Goal: Task Accomplishment & Management: Complete application form

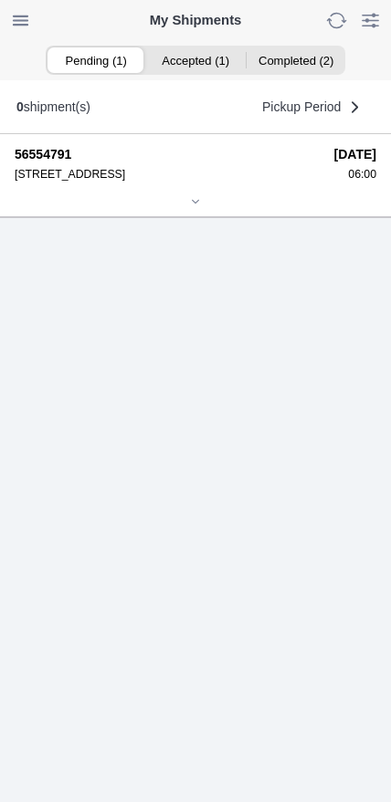
click at [194, 207] on icon at bounding box center [195, 201] width 11 height 11
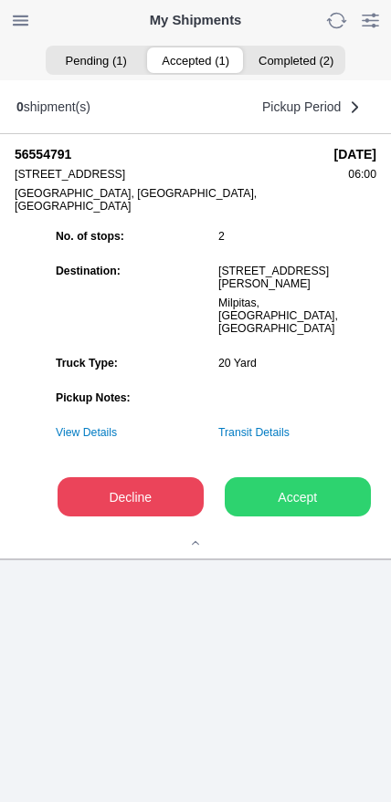
click at [212, 65] on ion-segment-button "Accepted (1)" at bounding box center [194, 60] width 99 height 26
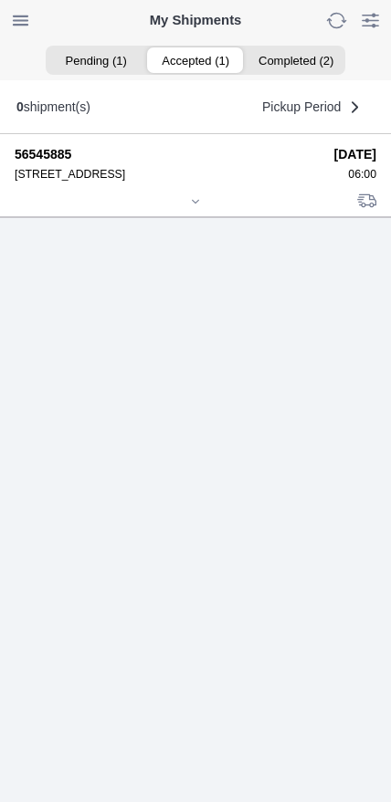
click at [198, 207] on icon at bounding box center [195, 201] width 11 height 11
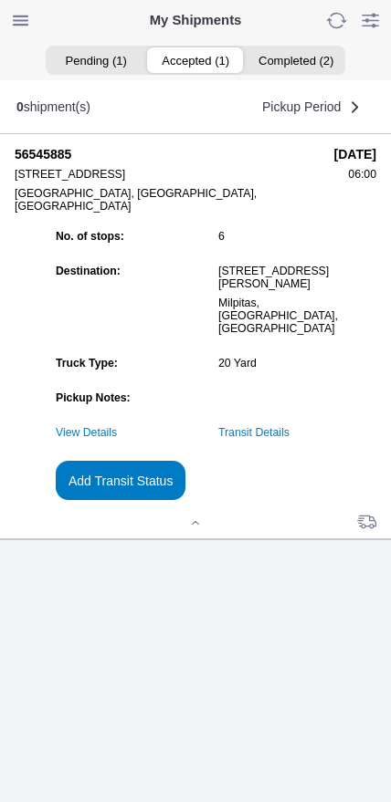
click at [280, 439] on link "Transit Details" at bounding box center [253, 432] width 71 height 13
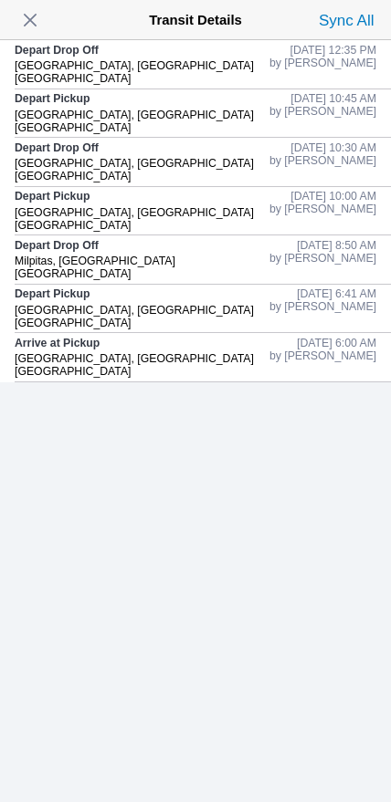
click at [43, 33] on span "button" at bounding box center [30, 20] width 26 height 26
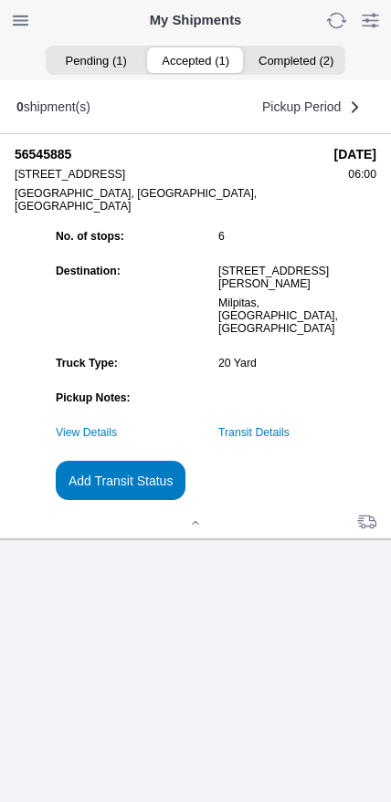
click at [0, 0] on slot "Add Transit Status" at bounding box center [0, 0] width 0 height 0
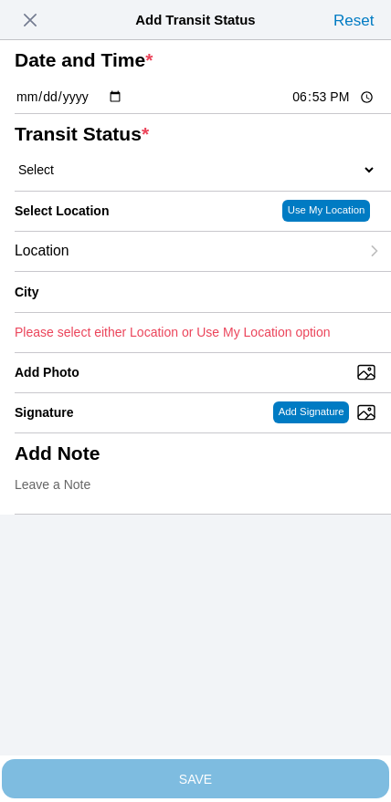
click at [309, 107] on input "18:53" at bounding box center [333, 97] width 86 height 19
type input "14:15"
click at [105, 178] on select "Select Arrive at Drop Off Arrive at Pickup Break Start Break Stop Depart Drop O…" at bounding box center [195, 170] width 361 height 16
select select "DPTPULOC"
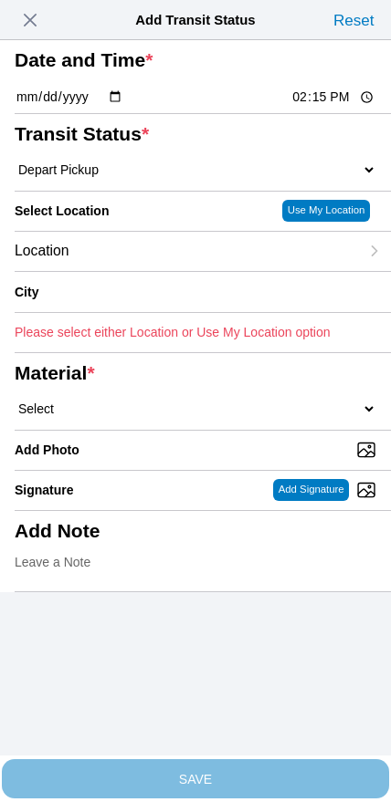
click at [144, 271] on div "Location" at bounding box center [187, 251] width 344 height 39
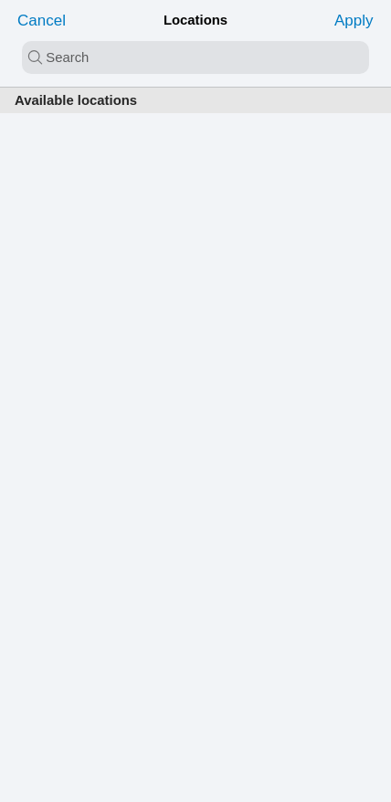
click at [163, 60] on input "search text" at bounding box center [195, 57] width 347 height 33
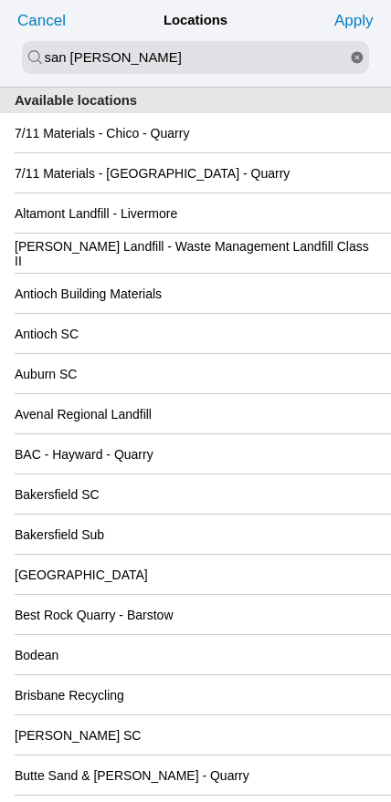
type input "san [PERSON_NAME]"
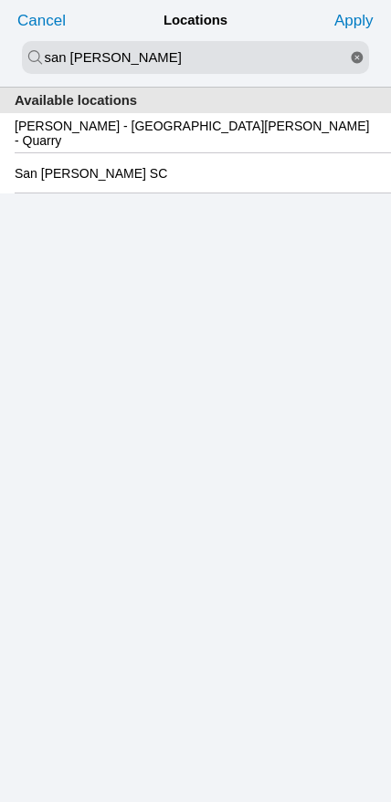
click at [0, 0] on slot "San [PERSON_NAME] SC" at bounding box center [0, 0] width 0 height 0
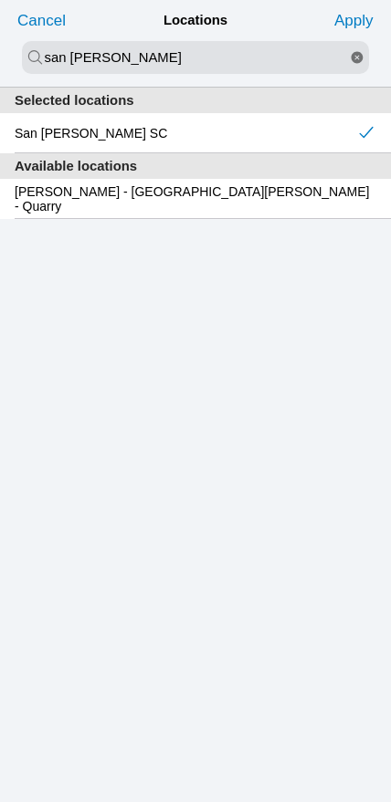
click at [0, 0] on slot "Apply" at bounding box center [0, 0] width 0 height 0
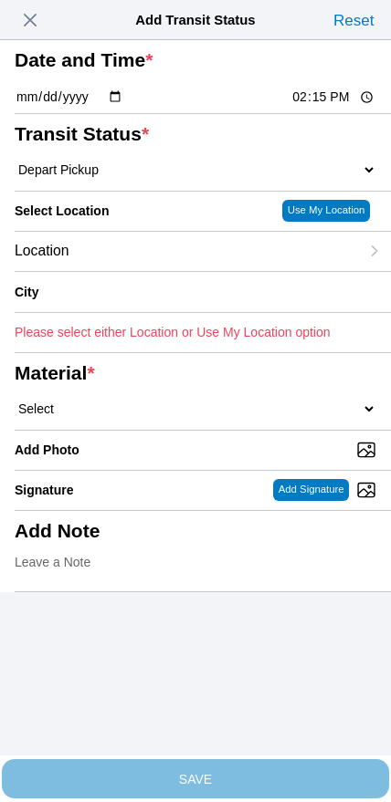
type input "[GEOGRAPHIC_DATA][PERSON_NAME]"
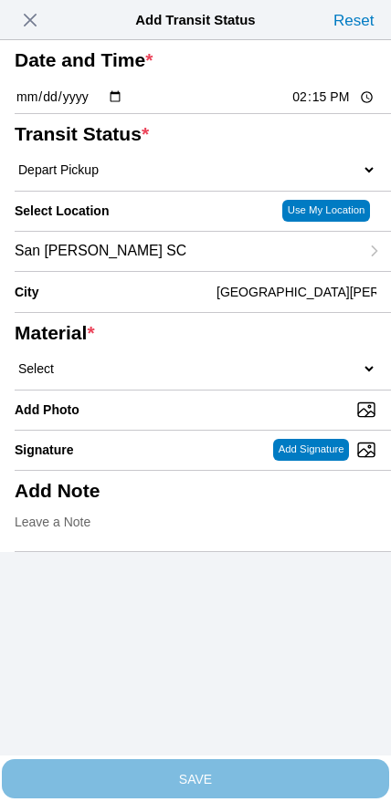
click at [243, 377] on select "Select 1" x 3" Rock 1" x 4" Rock 2" x 4" Rock Asphalt Cold Patch Backfill Spec …" at bounding box center [195, 368] width 361 height 16
select select "708654"
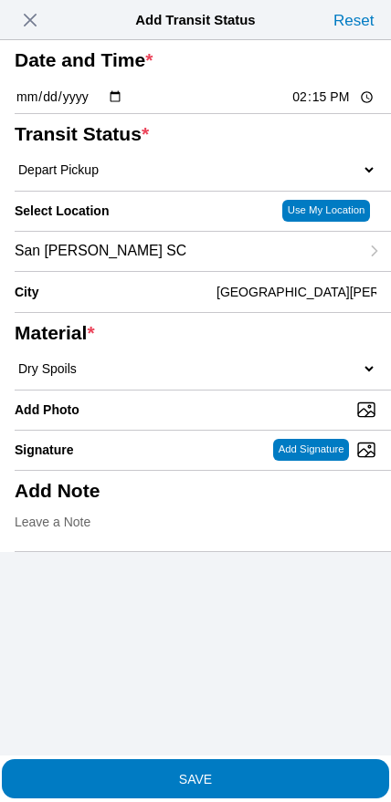
click at [0, 0] on slot "SAVE" at bounding box center [0, 0] width 0 height 0
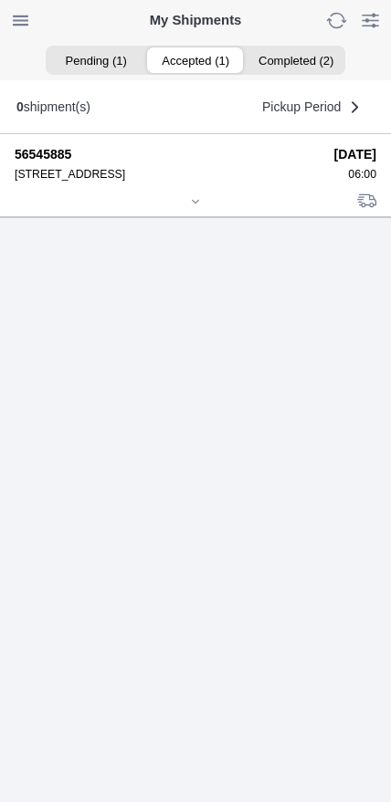
click at [188, 210] on div at bounding box center [195, 203] width 361 height 14
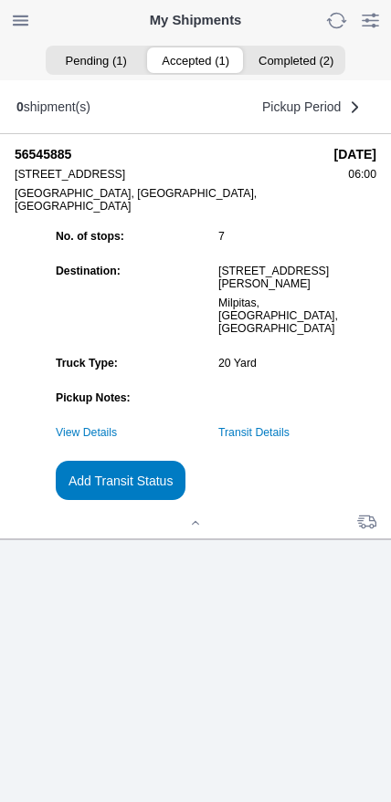
click at [0, 0] on slot "Add Transit Status" at bounding box center [0, 0] width 0 height 0
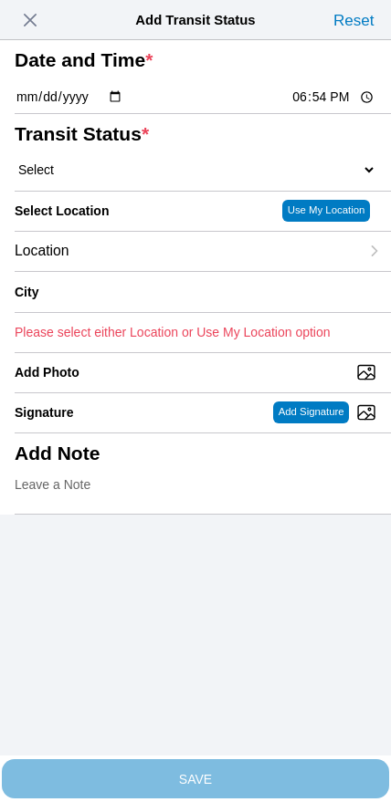
click at [318, 107] on input "18:54" at bounding box center [333, 97] width 86 height 19
type input "16:30"
click at [100, 178] on select "Select Arrive at Drop Off Arrive at Pickup Break Start Break Stop Depart Drop O…" at bounding box center [195, 170] width 361 height 16
select select "BREAKSTART"
click at [146, 271] on div "Location" at bounding box center [187, 251] width 344 height 39
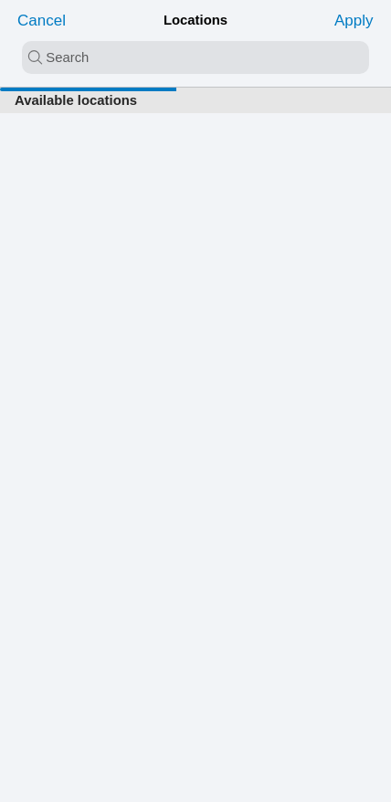
click at [146, 62] on input "search text" at bounding box center [195, 57] width 347 height 33
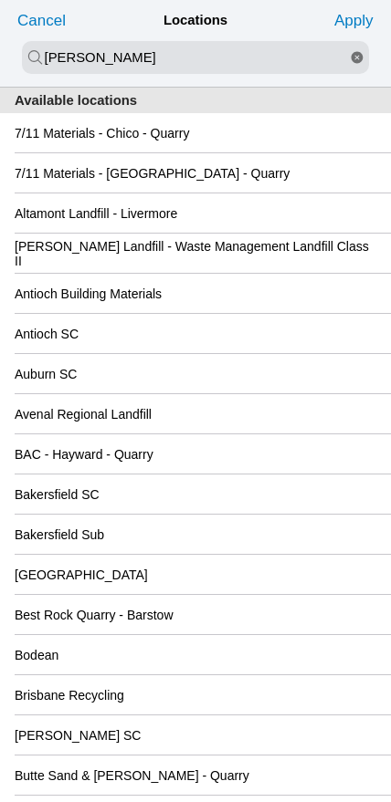
type input "[PERSON_NAME]"
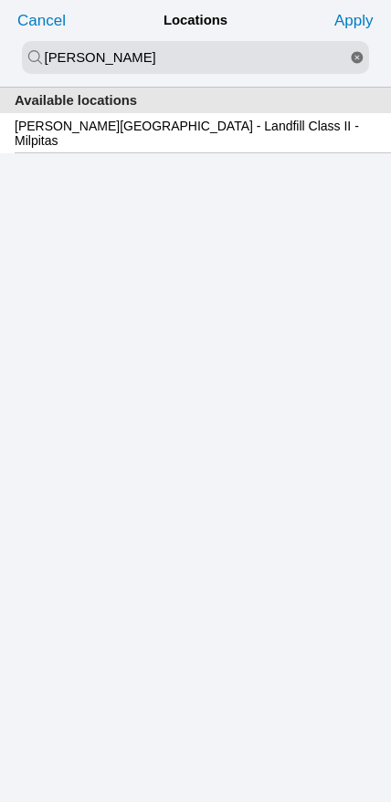
click at [0, 0] on slot "[PERSON_NAME][GEOGRAPHIC_DATA] - Landfill Class II - Milpitas" at bounding box center [0, 0] width 0 height 0
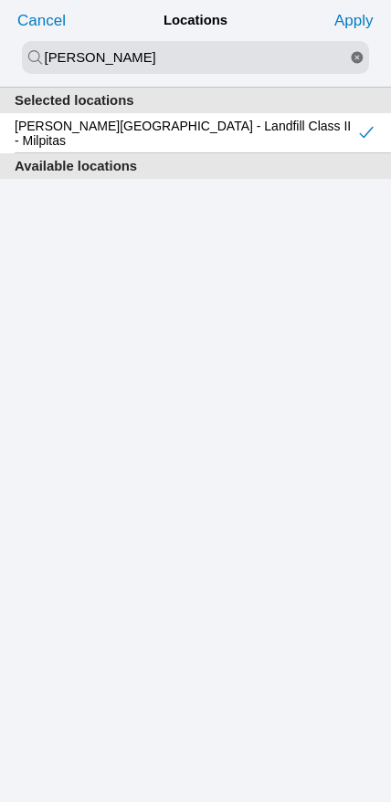
click at [0, 0] on slot "Apply" at bounding box center [0, 0] width 0 height 0
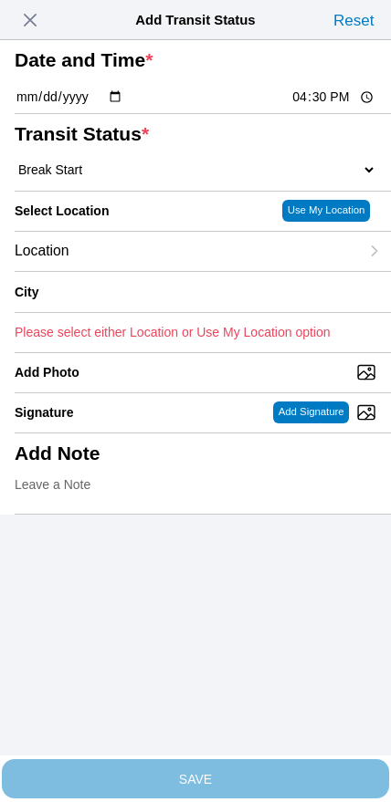
type input "Milpitas"
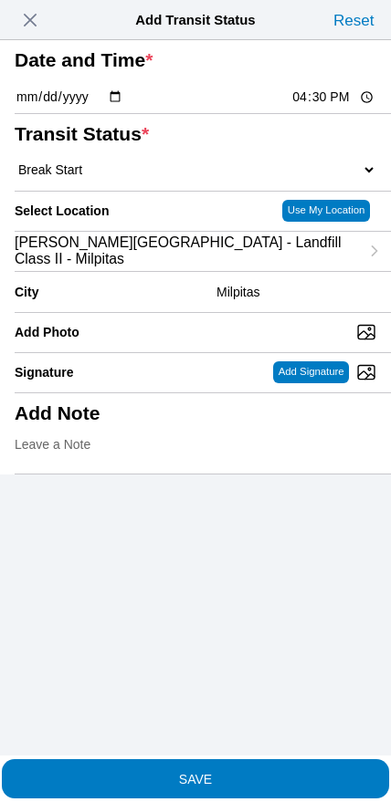
click at [0, 0] on slot "SAVE" at bounding box center [0, 0] width 0 height 0
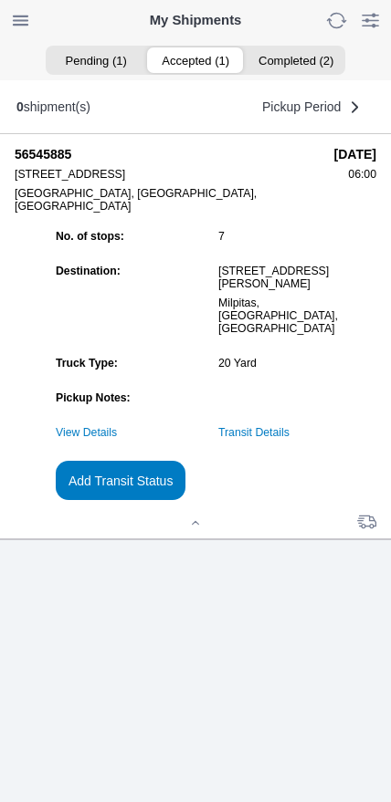
click at [0, 0] on slot "Add Transit Status" at bounding box center [0, 0] width 0 height 0
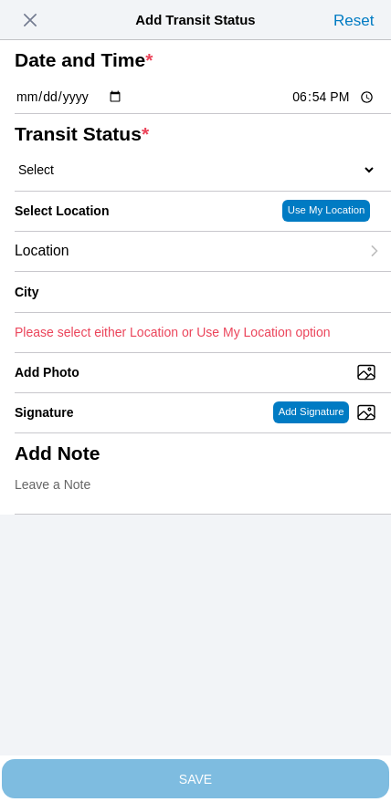
click at [324, 107] on input "18:54" at bounding box center [333, 97] width 86 height 19
type input "17:00"
click at [119, 178] on select "Select Arrive at Drop Off Arrive at Pickup Break Start Break Stop Depart Drop O…" at bounding box center [195, 170] width 361 height 16
select select "BREAKSTOP"
click at [159, 271] on div "Location" at bounding box center [187, 251] width 344 height 39
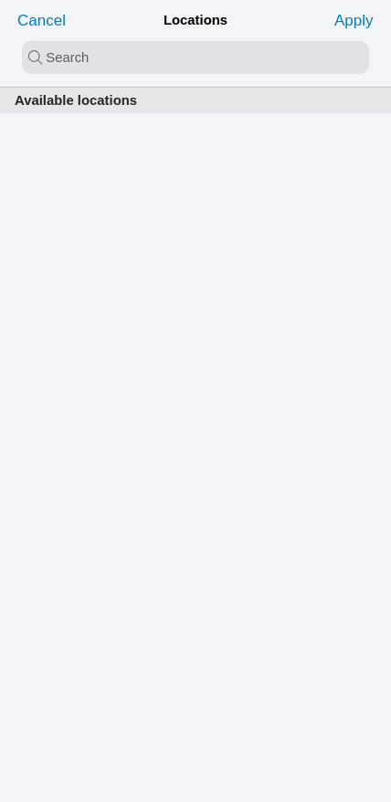
click at [169, 59] on input "search text" at bounding box center [195, 57] width 347 height 33
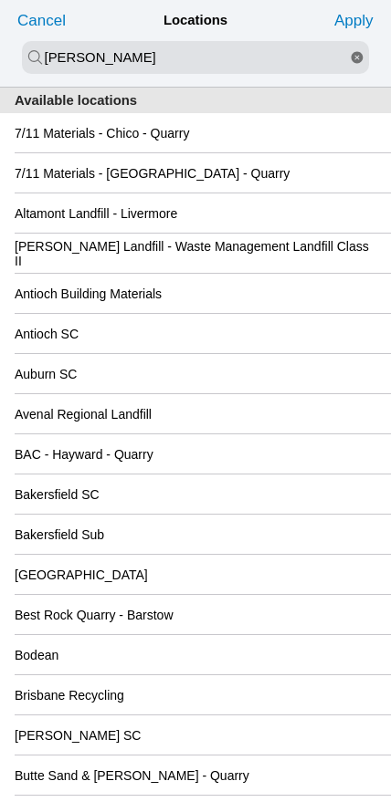
type input "[PERSON_NAME]"
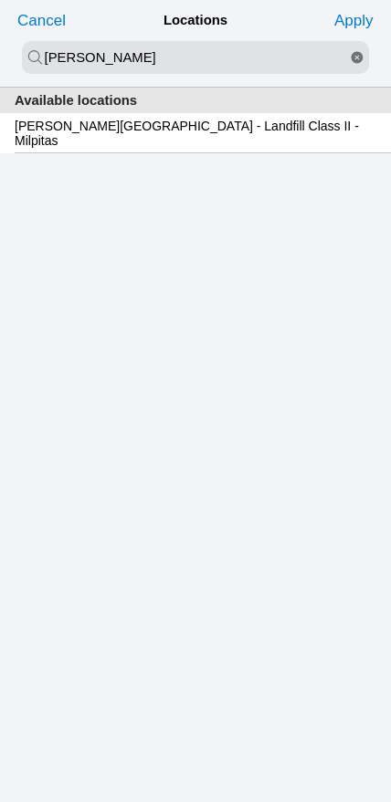
click at [0, 0] on slot "[PERSON_NAME][GEOGRAPHIC_DATA] - Landfill Class II - Milpitas" at bounding box center [0, 0] width 0 height 0
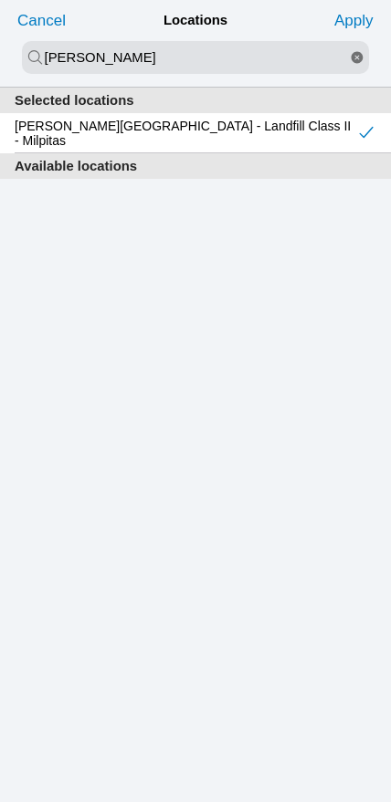
click at [0, 0] on slot "Apply" at bounding box center [0, 0] width 0 height 0
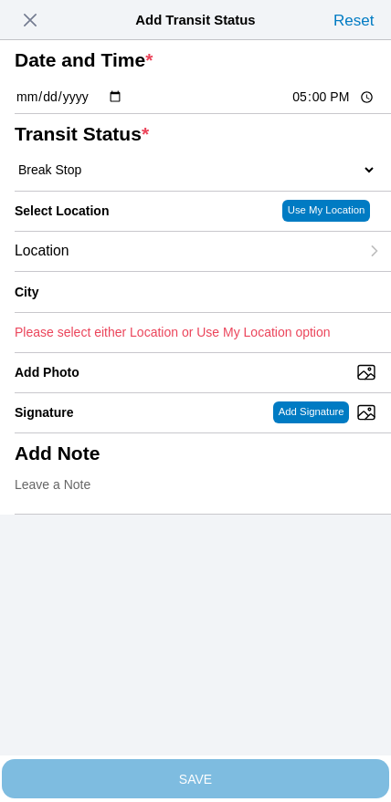
type input "Milpitas"
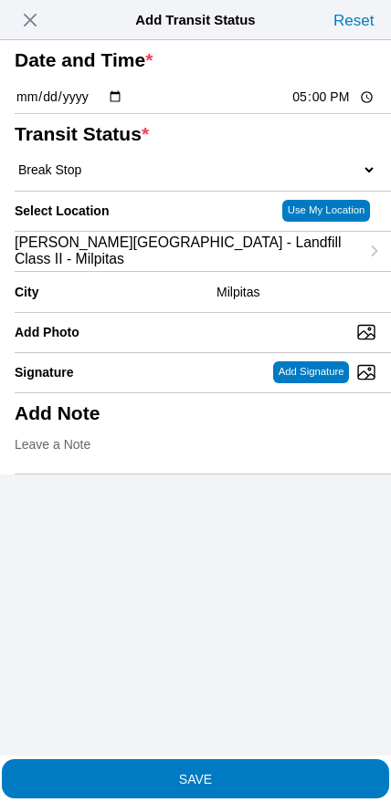
click at [227, 772] on span "SAVE" at bounding box center [195, 778] width 361 height 13
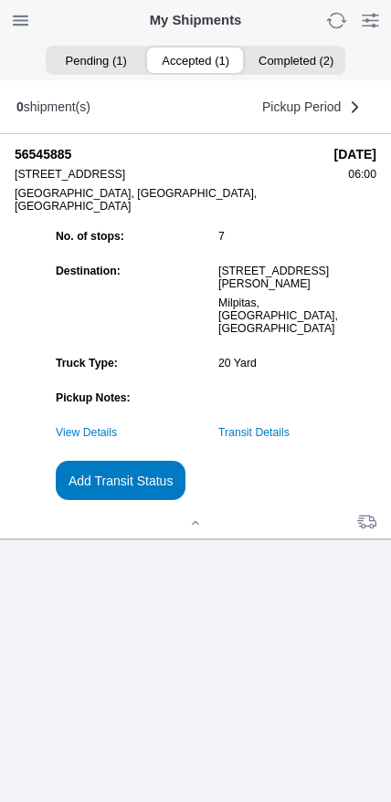
click at [0, 0] on slot "Add Transit Status" at bounding box center [0, 0] width 0 height 0
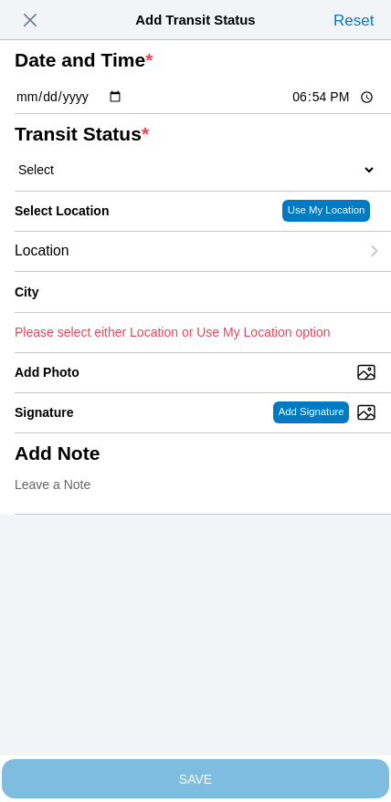
click at [315, 107] on input "18:54" at bounding box center [333, 97] width 86 height 19
type input "18:00"
click at [107, 178] on select "Select Arrive at Drop Off Arrive at Pickup Break Start Break Stop Depart Drop O…" at bounding box center [195, 170] width 361 height 16
select select "DPTDLVLOC"
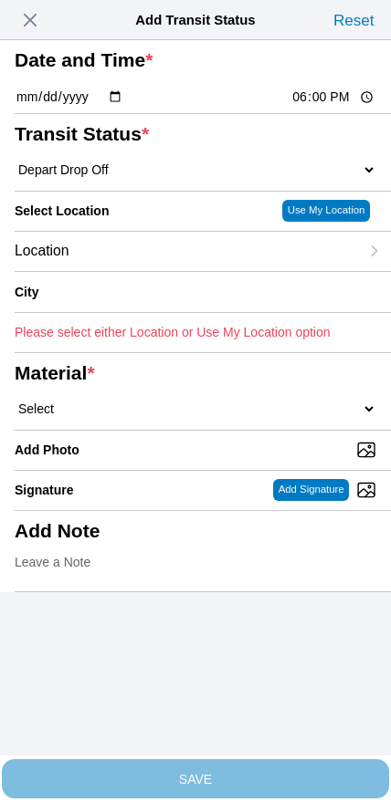
click at [151, 271] on div "Location" at bounding box center [187, 251] width 344 height 39
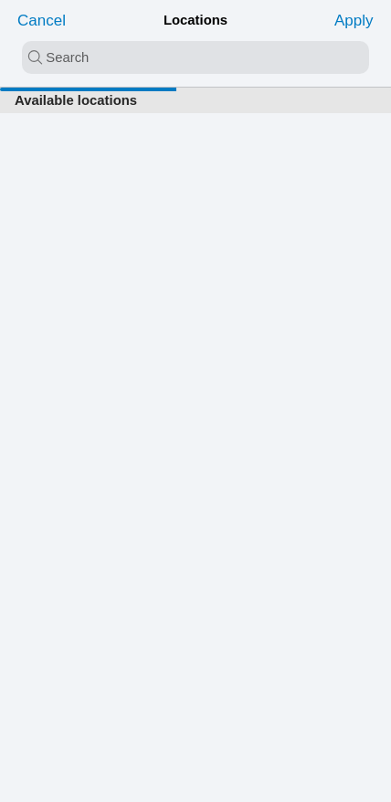
click at [156, 59] on input "search text" at bounding box center [195, 57] width 347 height 33
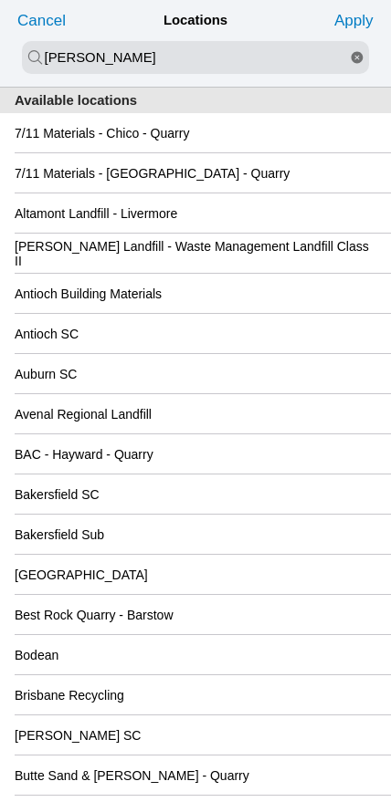
type input "[PERSON_NAME]"
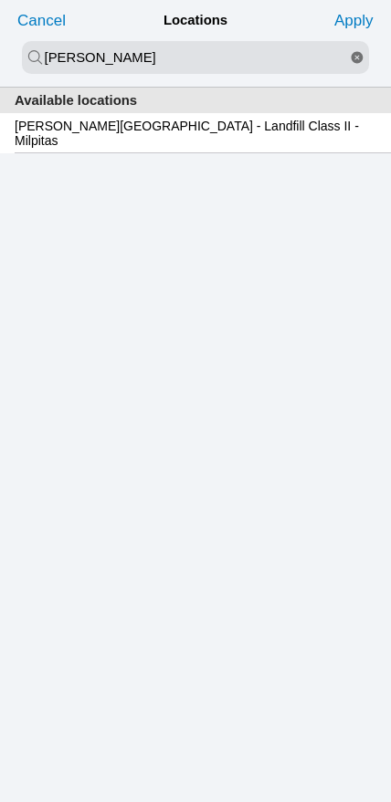
click at [142, 151] on div "[PERSON_NAME][GEOGRAPHIC_DATA] - Landfill Class II - Milpitas" at bounding box center [195, 132] width 361 height 39
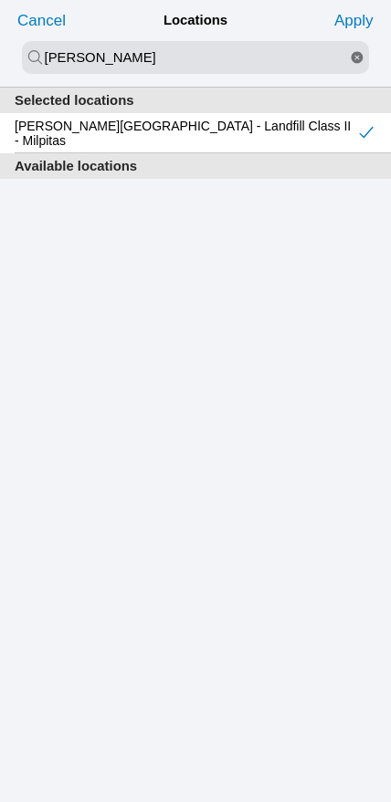
click at [0, 0] on slot "Apply" at bounding box center [0, 0] width 0 height 0
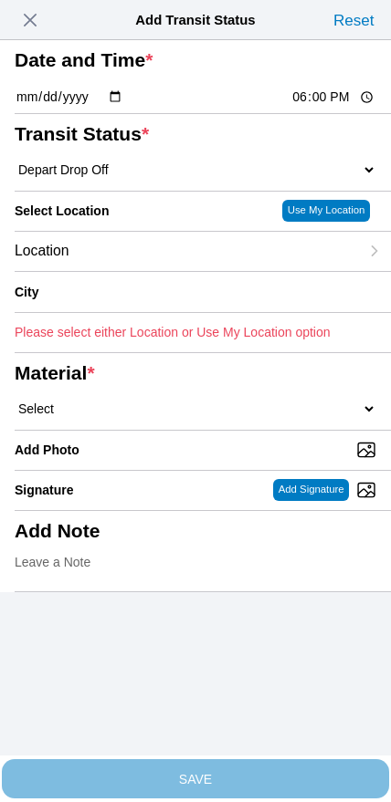
type input "Milpitas"
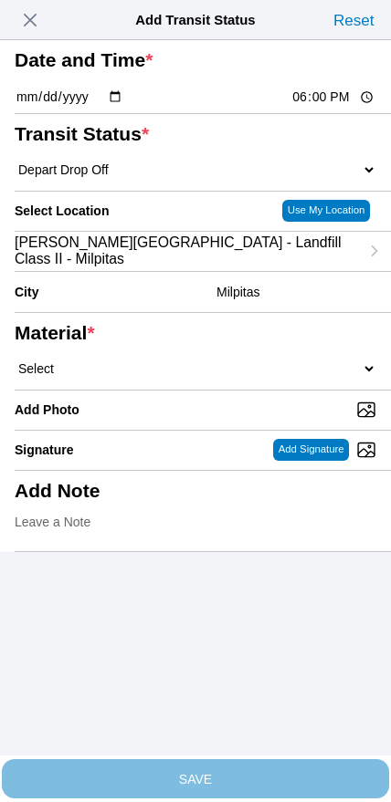
click at [251, 377] on select "Select 1" x 3" Rock 1" x 4" Rock 2" x 4" Rock Asphalt Cold Patch Backfill Spec …" at bounding box center [195, 368] width 361 height 16
select select "708654"
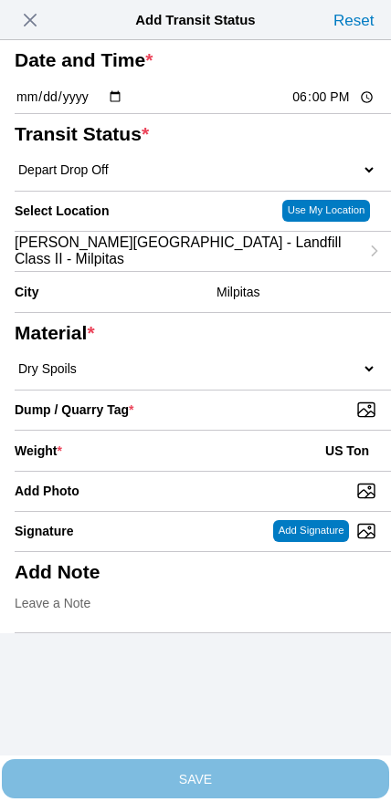
click at [267, 420] on input "Dump / Quarry Tag *" at bounding box center [203, 410] width 376 height 20
type input "C:\fakepath\image.jpg"
click at [175, 471] on div "Weight * US Ton" at bounding box center [195, 451] width 361 height 40
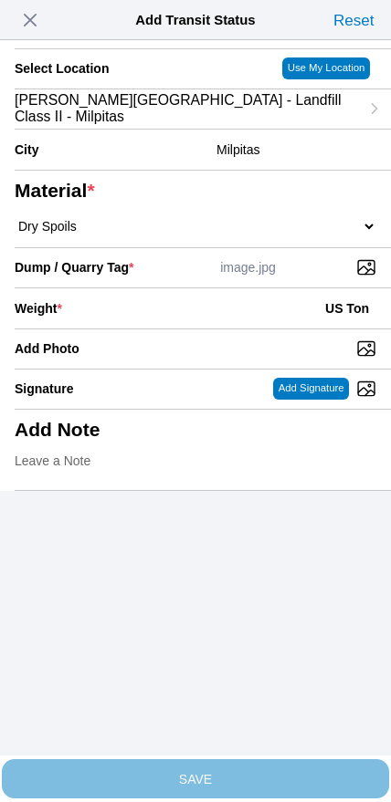
scroll to position [164, 0]
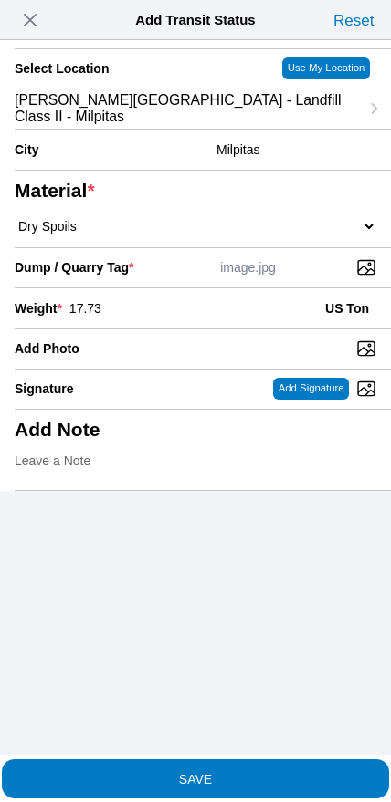
type input "17.73"
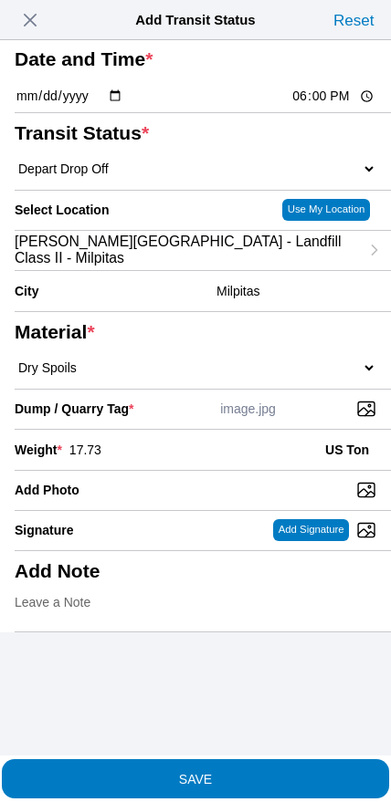
scroll to position [48, 0]
click at [222, 772] on span "SAVE" at bounding box center [195, 778] width 361 height 13
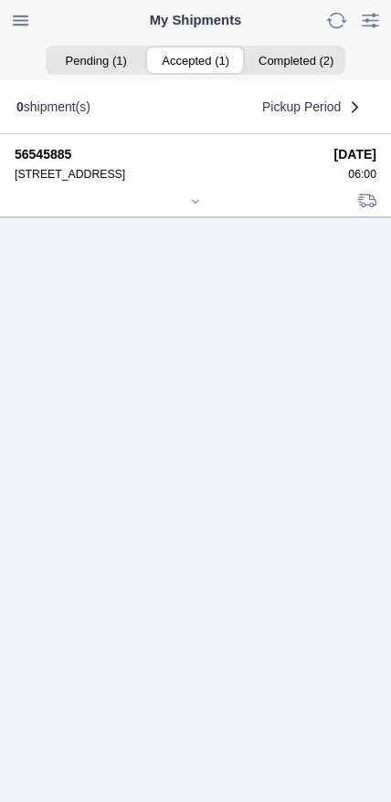
click at [193, 207] on icon at bounding box center [195, 201] width 11 height 11
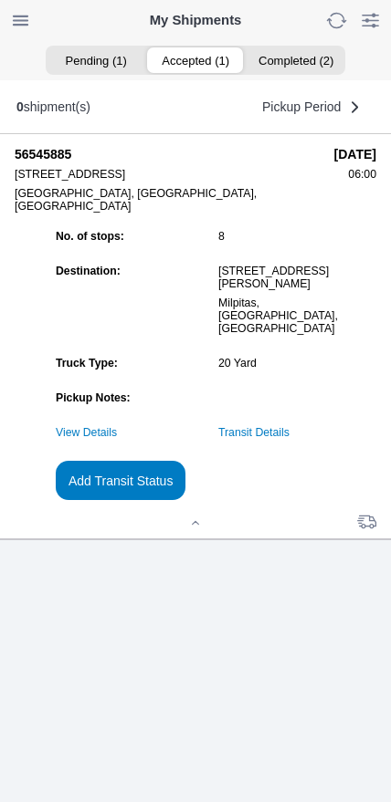
click at [0, 0] on slot "Add Transit Status" at bounding box center [0, 0] width 0 height 0
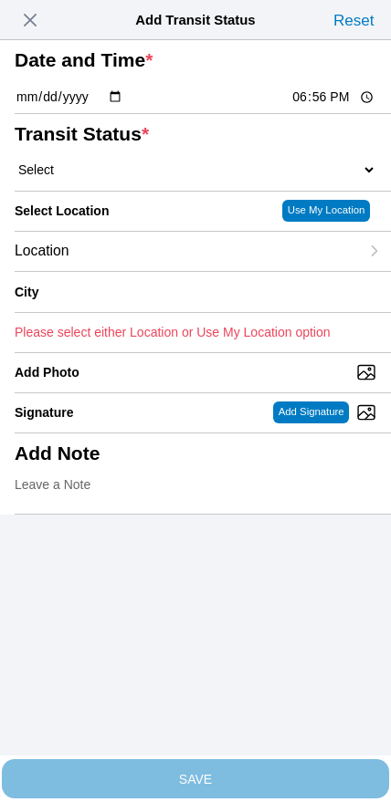
click at [311, 107] on input "18:56" at bounding box center [333, 97] width 86 height 19
type input "19:30"
click at [97, 178] on select "Select Arrive at Drop Off Arrive at Pickup Break Start Break Stop Depart Drop O…" at bounding box center [195, 170] width 361 height 16
select select "DELIVRED"
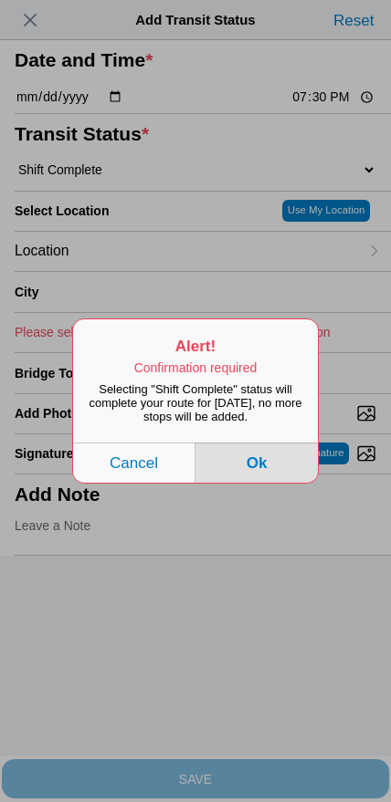
click at [292, 474] on button "Ok" at bounding box center [256, 463] width 122 height 40
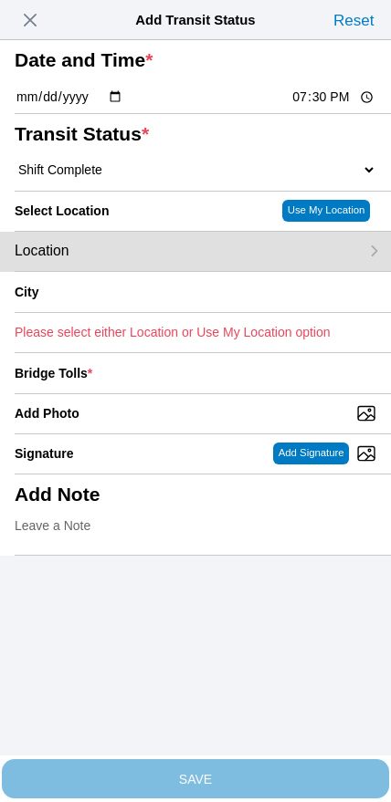
click at [133, 271] on div "Location" at bounding box center [187, 251] width 344 height 39
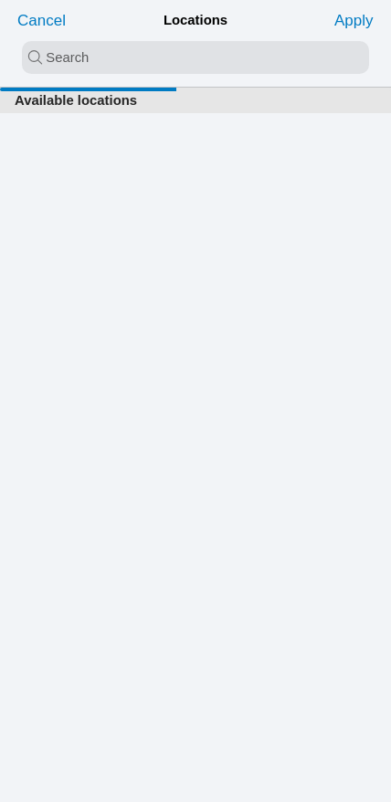
click at [172, 57] on input "search text" at bounding box center [195, 57] width 347 height 33
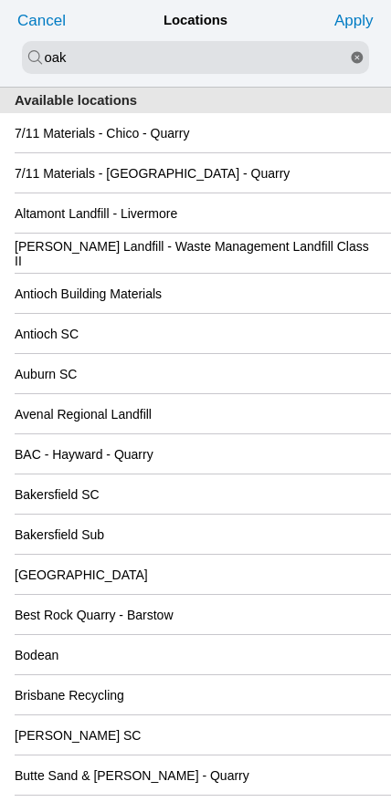
type input "oak"
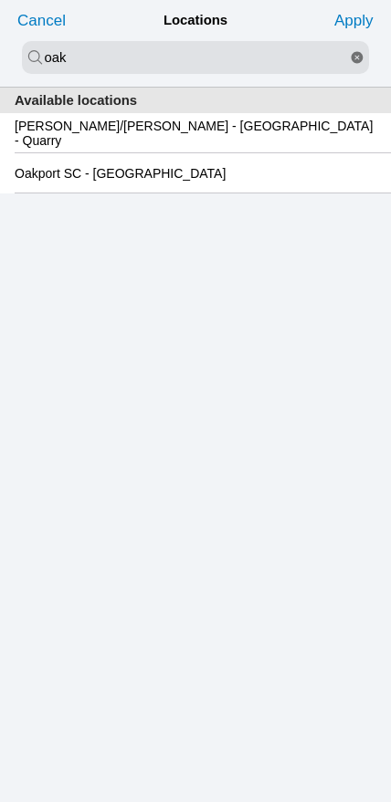
click at [0, 0] on slot "Oakport SC - [GEOGRAPHIC_DATA]" at bounding box center [0, 0] width 0 height 0
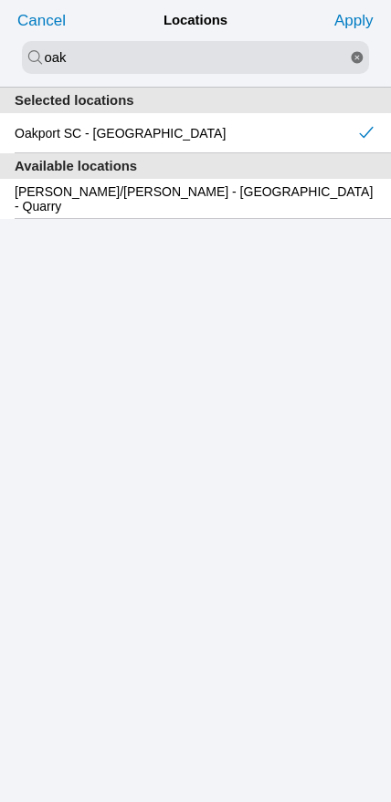
click at [0, 0] on slot "Apply" at bounding box center [0, 0] width 0 height 0
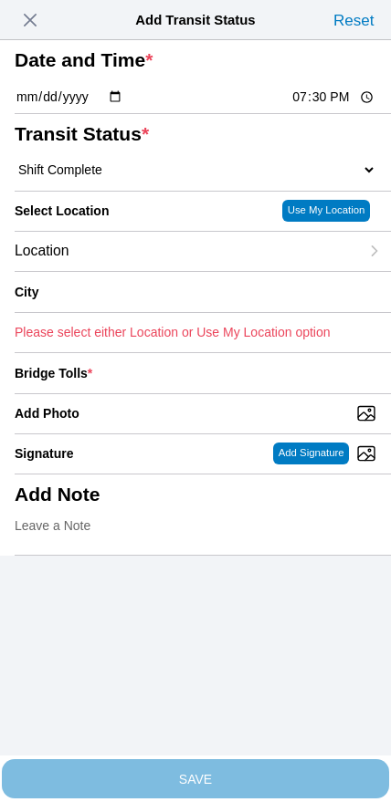
type input "[GEOGRAPHIC_DATA]"
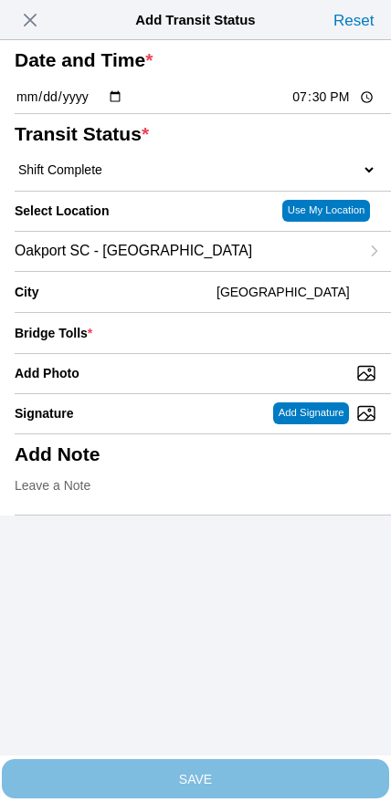
click at [240, 383] on input "Add Photo" at bounding box center [203, 373] width 376 height 20
type input "C:\fakepath\IMG_6882.jpeg"
click at [253, 353] on input "number" at bounding box center [237, 333] width 277 height 40
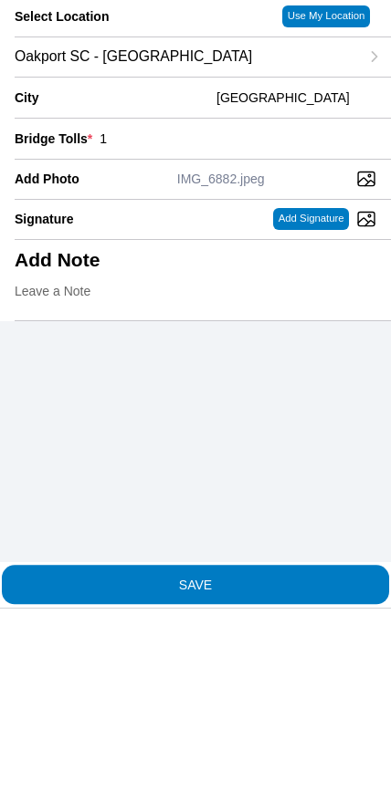
type input "1"
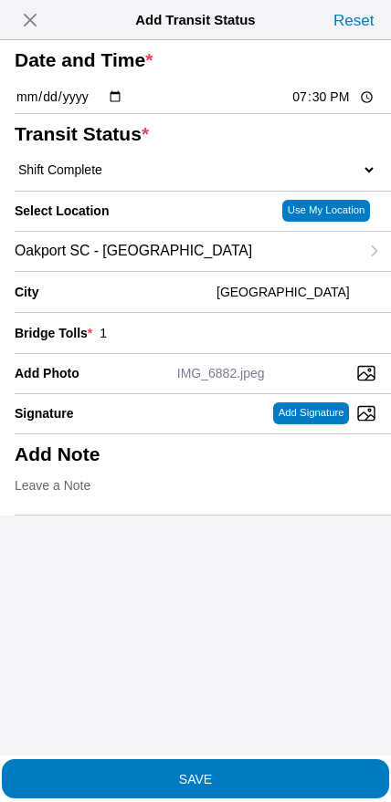
click at [261, 774] on span "SAVE" at bounding box center [195, 778] width 361 height 13
